Goal: Find contact information: Find contact information

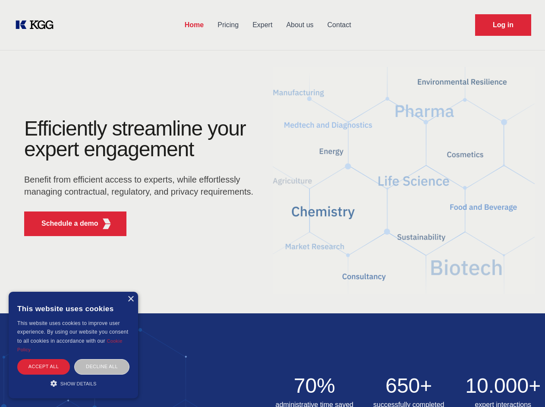
click at [272, 203] on div "Efficiently streamline your expert engagement Benefit from efficient access to …" at bounding box center [141, 180] width 262 height 125
click at [65, 223] on p "Schedule a demo" at bounding box center [69, 223] width 57 height 10
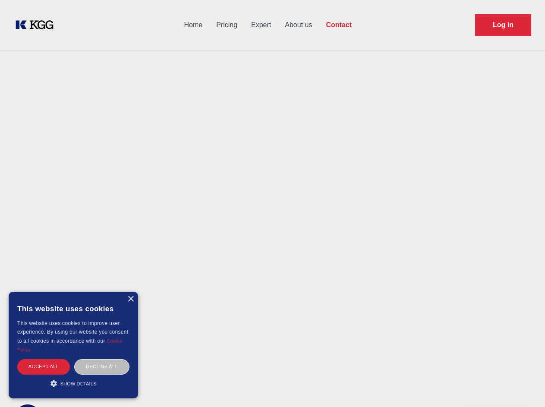
click at [130, 299] on div "× This website uses cookies This website uses cookies to improve user experienc…" at bounding box center [73, 345] width 129 height 107
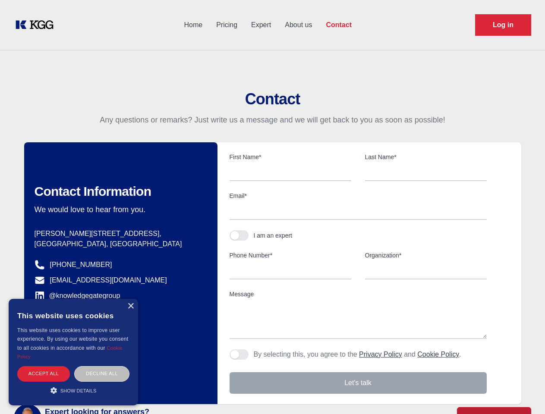
click at [44, 366] on div "Accept all" at bounding box center [43, 373] width 53 height 15
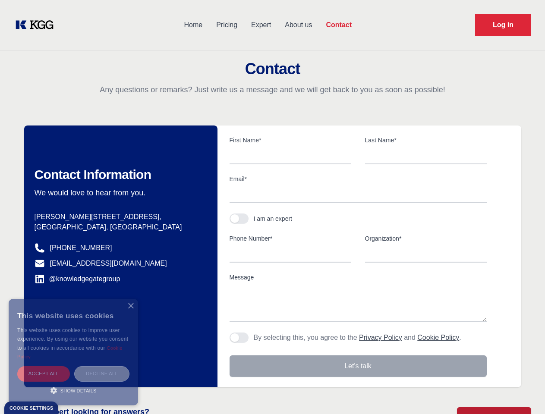
click at [102, 366] on div "Decline all" at bounding box center [101, 373] width 55 height 15
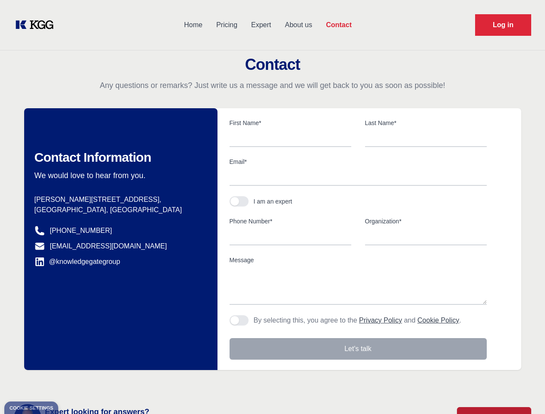
click at [73, 383] on main "Contact Any questions or remarks? Just write us a message and we will get back …" at bounding box center [272, 224] width 545 height 449
